Goal: Task Accomplishment & Management: Check status

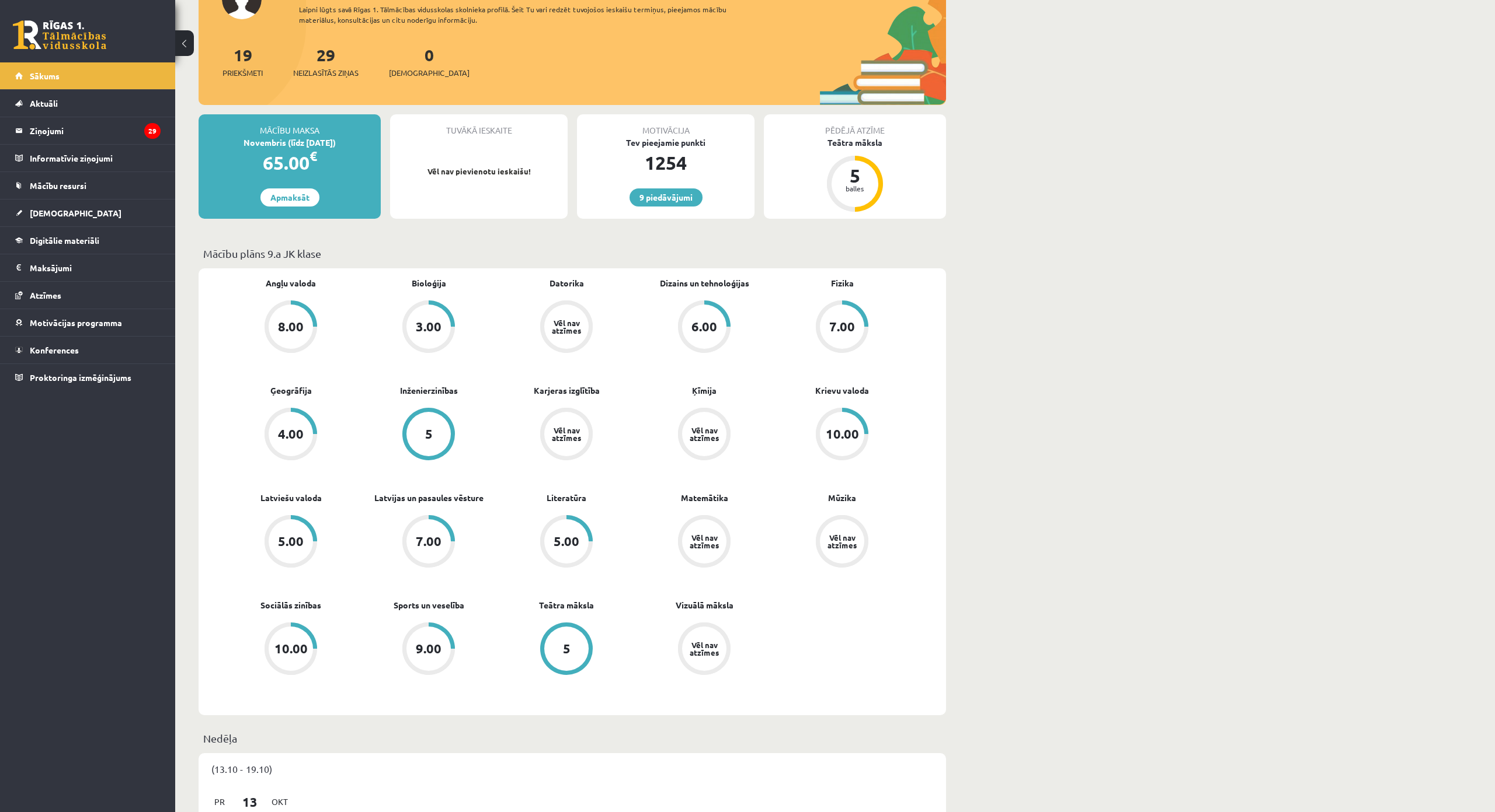
scroll to position [117, 0]
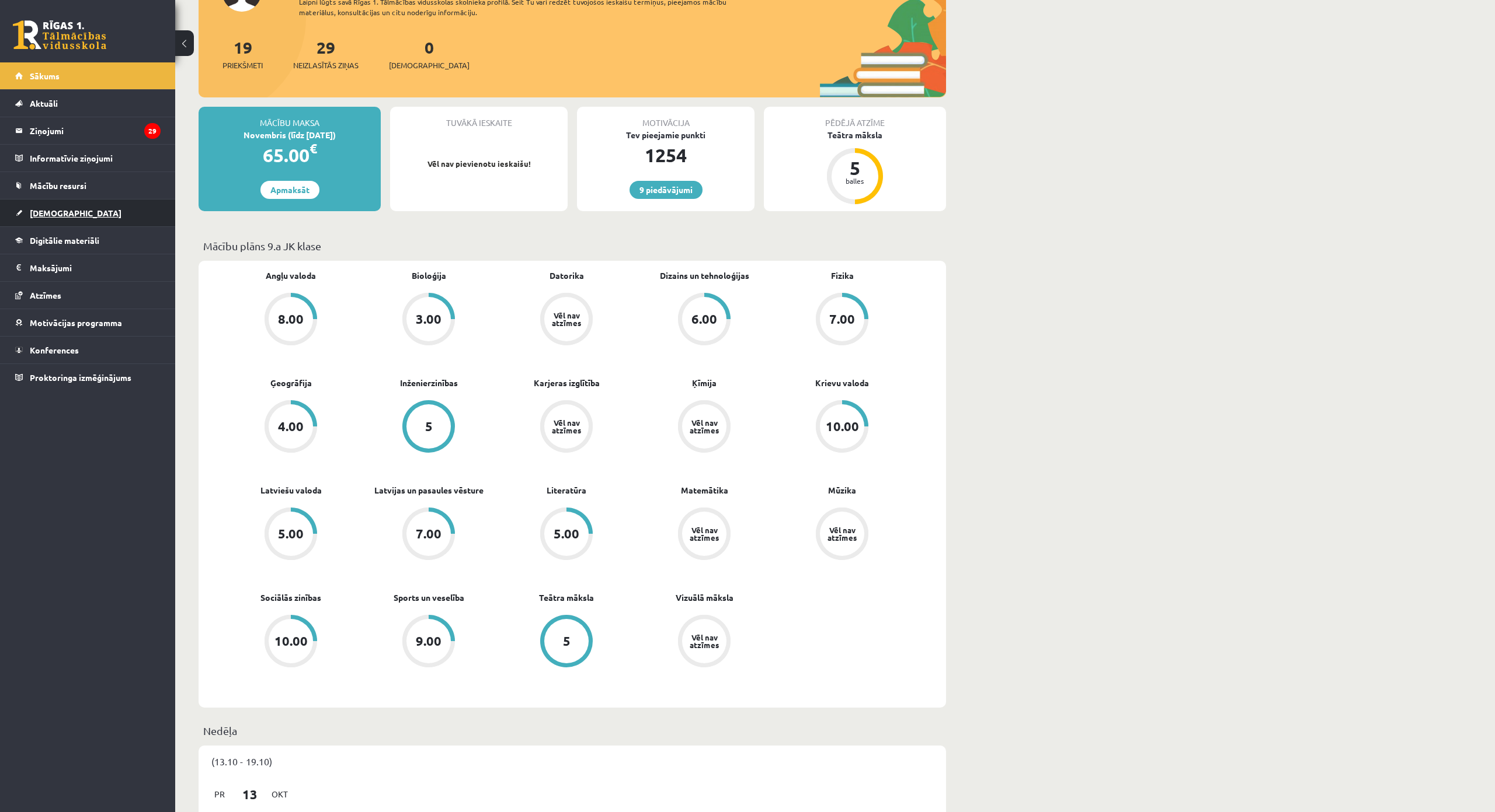
click at [127, 209] on link "[DEMOGRAPHIC_DATA]" at bounding box center [88, 213] width 145 height 27
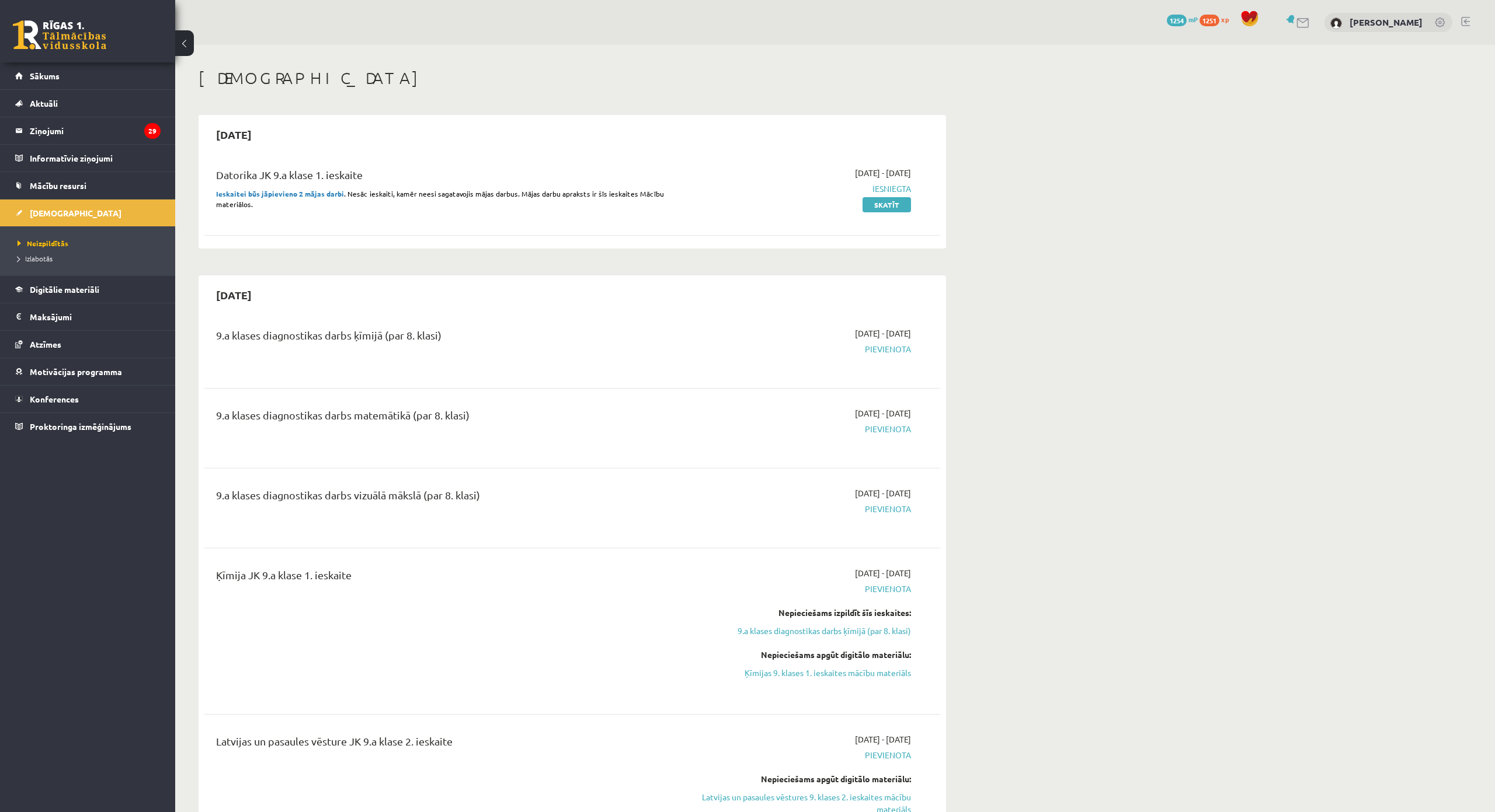
click at [1461, 22] on link at bounding box center [1465, 21] width 9 height 9
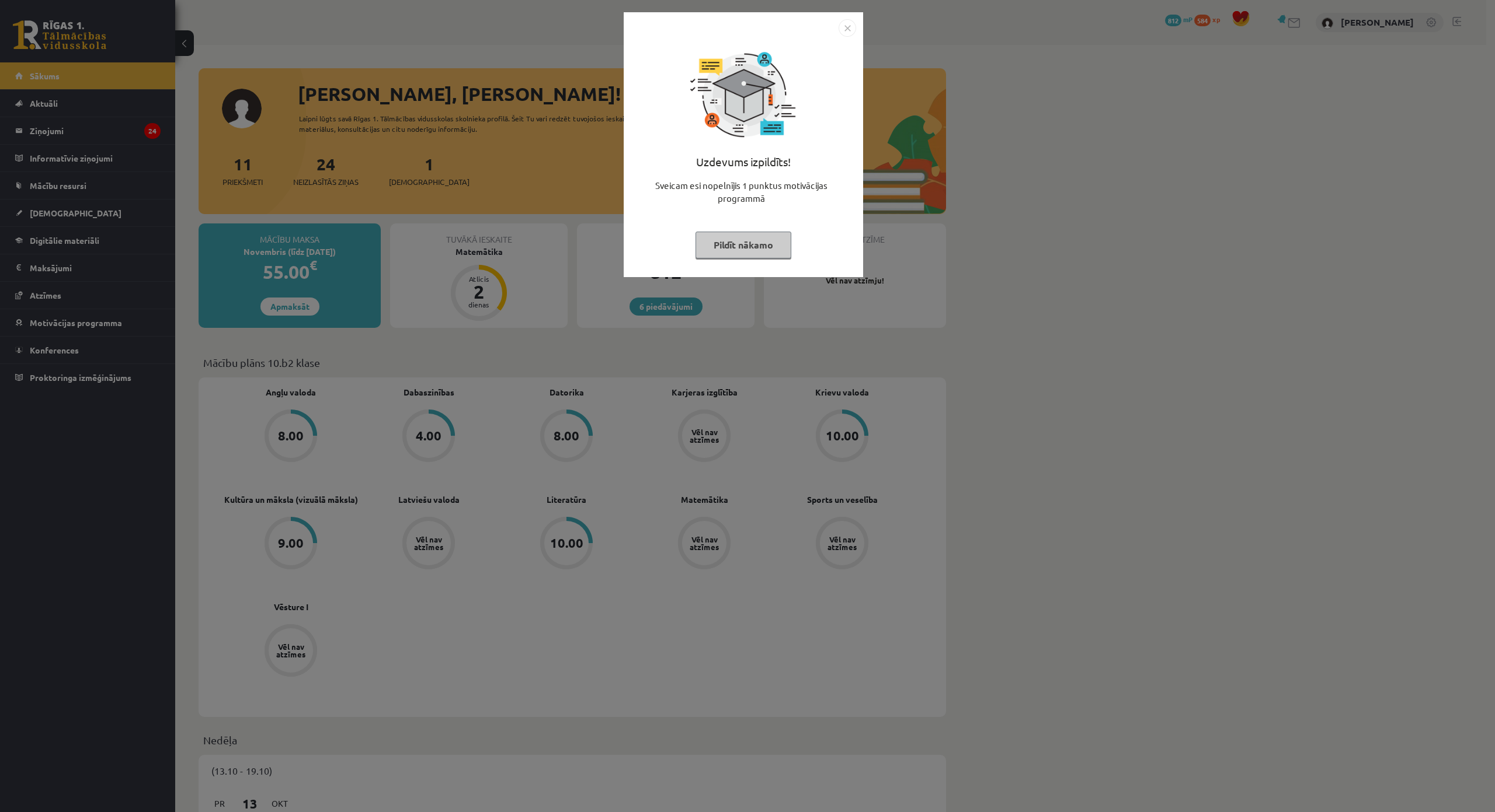
click at [841, 28] on img "Close" at bounding box center [848, 28] width 18 height 18
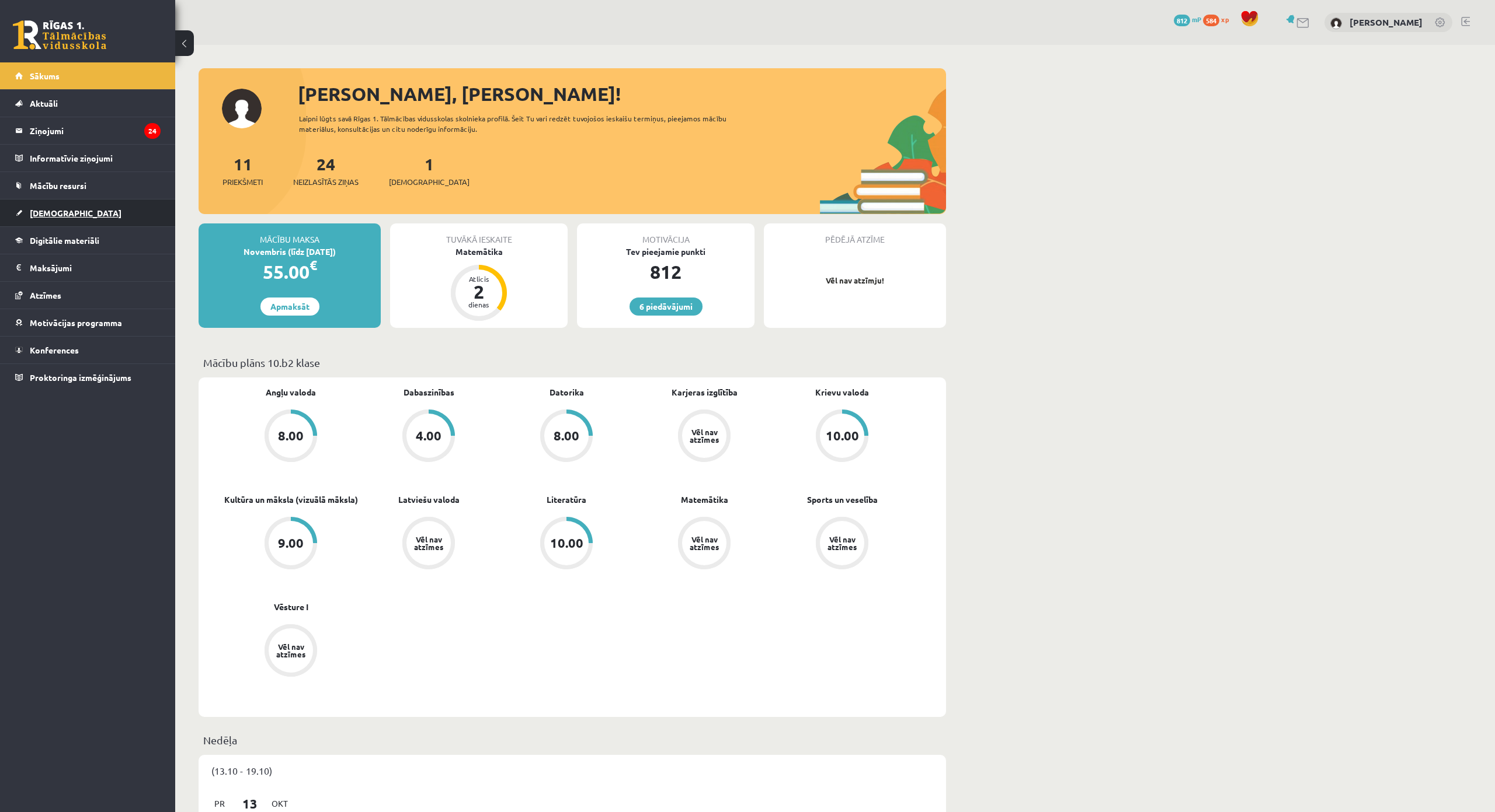
click at [118, 218] on link "[DEMOGRAPHIC_DATA]" at bounding box center [88, 213] width 145 height 27
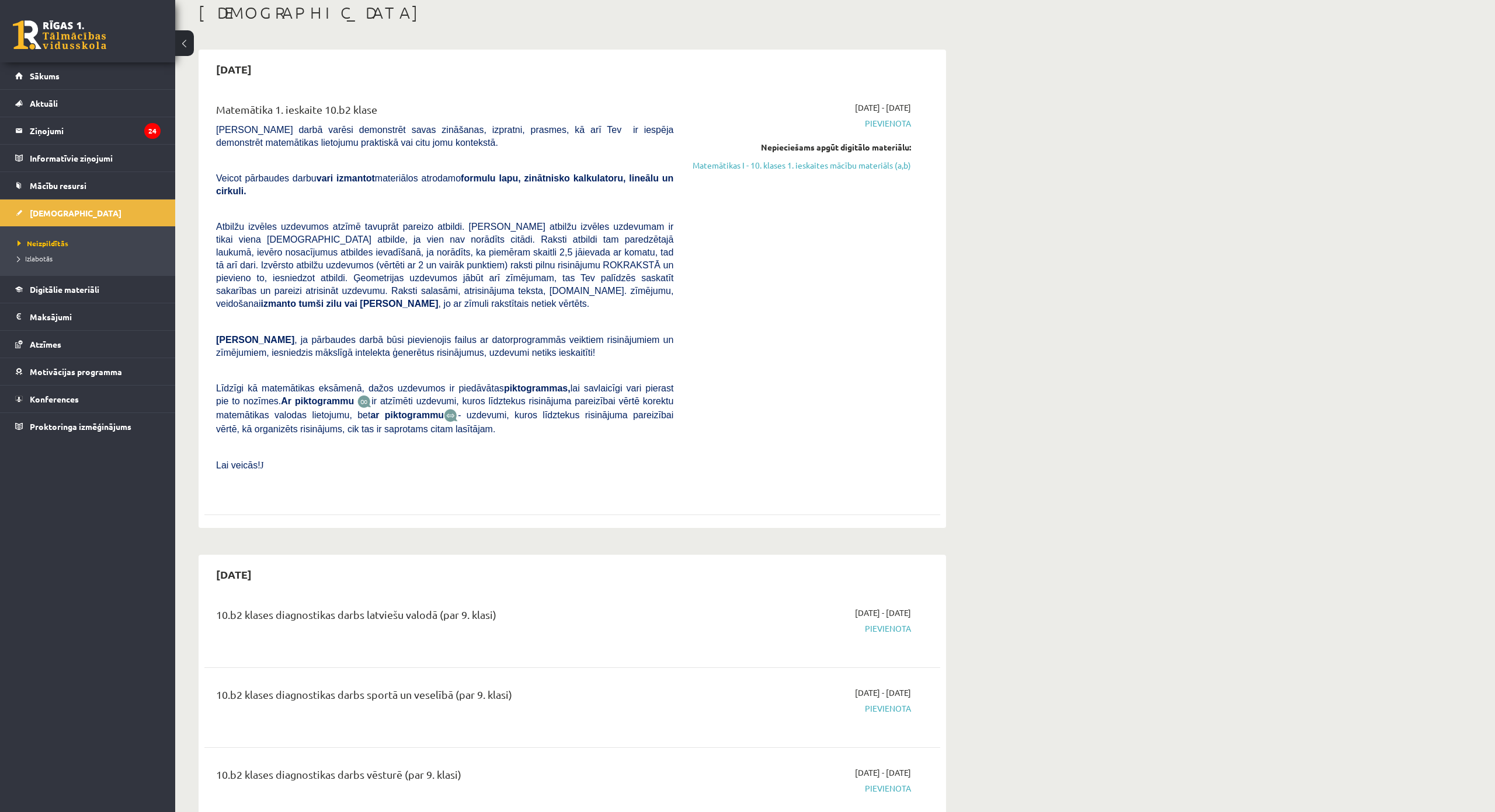
scroll to position [58, 0]
